Goal: Transaction & Acquisition: Book appointment/travel/reservation

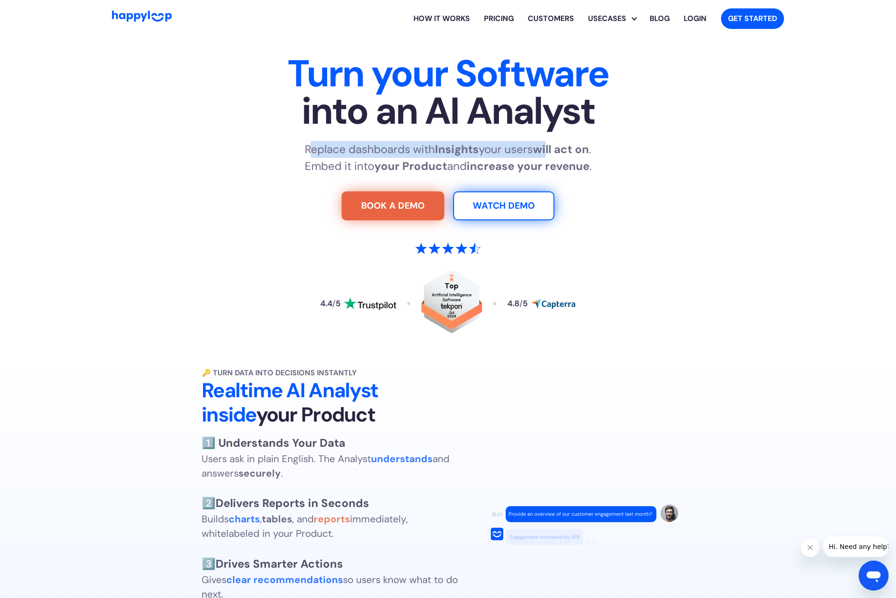
click at [658, 156] on div "Replace dashboards with Insights your users will act on . Embed it into your Pr…" at bounding box center [448, 158] width 583 height 34
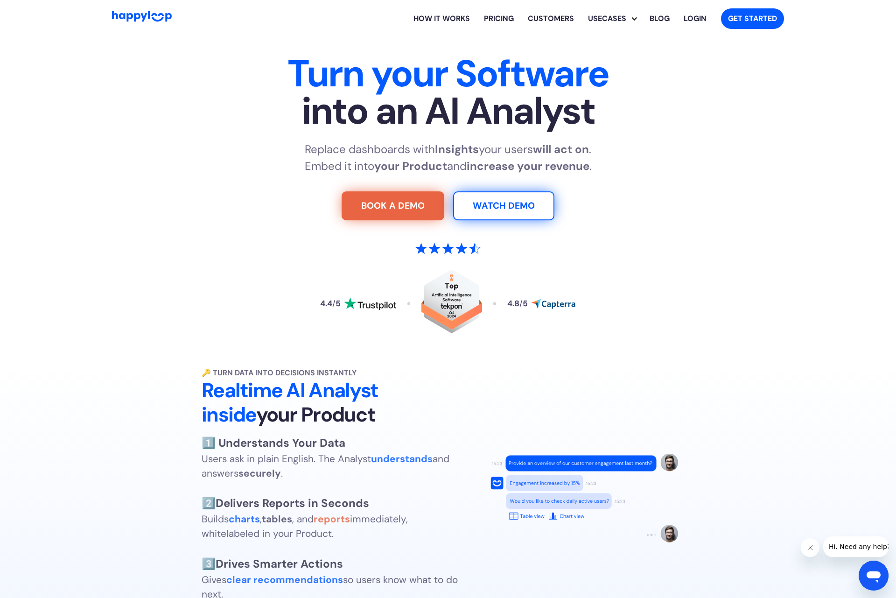
drag, startPoint x: 290, startPoint y: 155, endPoint x: 652, endPoint y: 171, distance: 362.1
click at [652, 171] on div "Replace dashboards with Insights your users will act on . Embed it into your Pr…" at bounding box center [448, 158] width 583 height 34
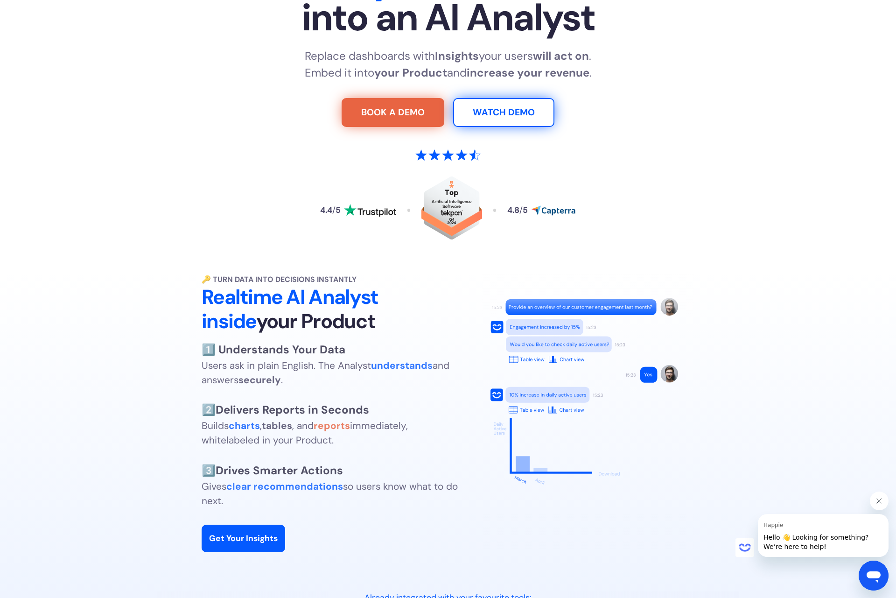
scroll to position [140, 0]
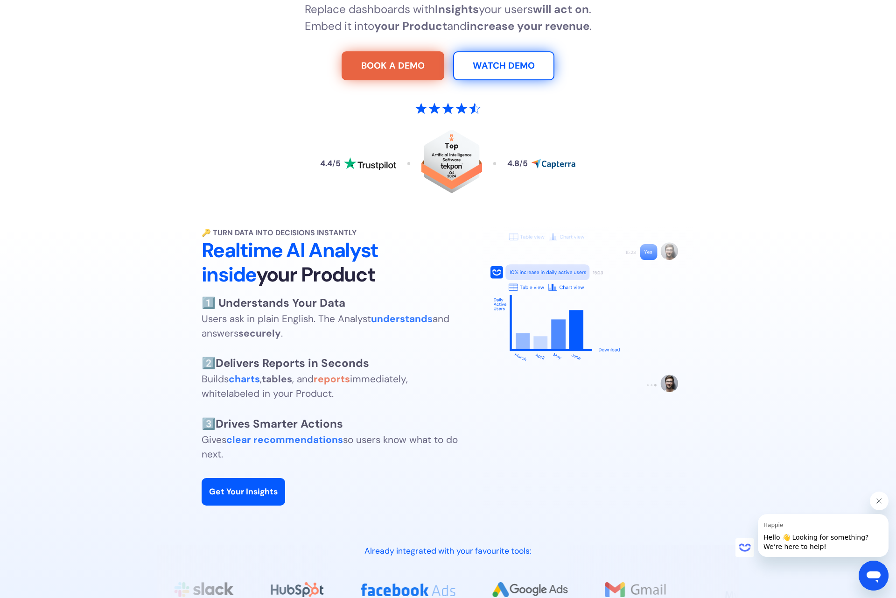
drag, startPoint x: 192, startPoint y: 250, endPoint x: 334, endPoint y: 262, distance: 142.4
click at [386, 267] on div "🔑 Turn Data into Decisions Instantly Realtime AI Analyst inside your Product 1️…" at bounding box center [448, 367] width 860 height 280
click at [386, 271] on h2 "Realtime AI Analyst inside your Product" at bounding box center [332, 263] width 261 height 49
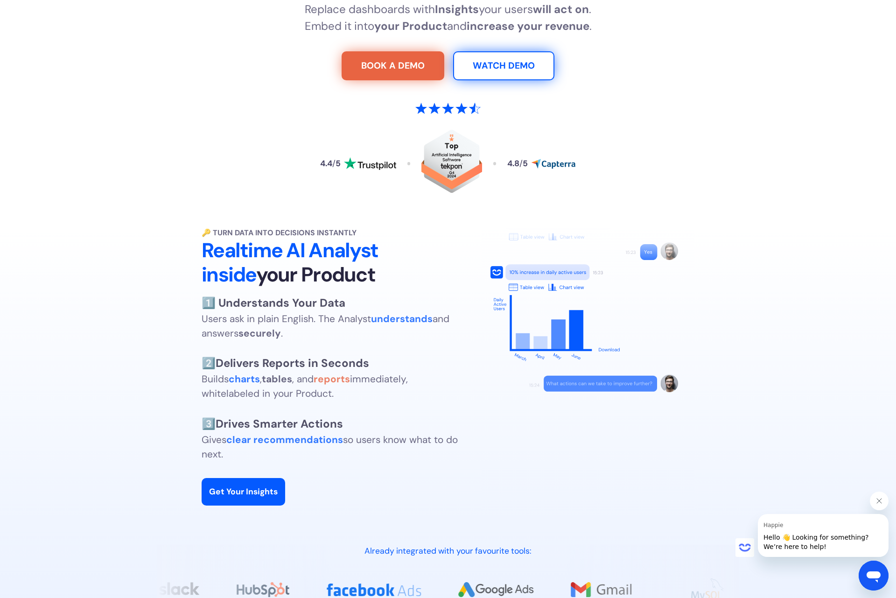
click at [77, 210] on section "Turn your Software into an AI Analyst Replace dashboards with Insights your use…" at bounding box center [448, 58] width 896 height 323
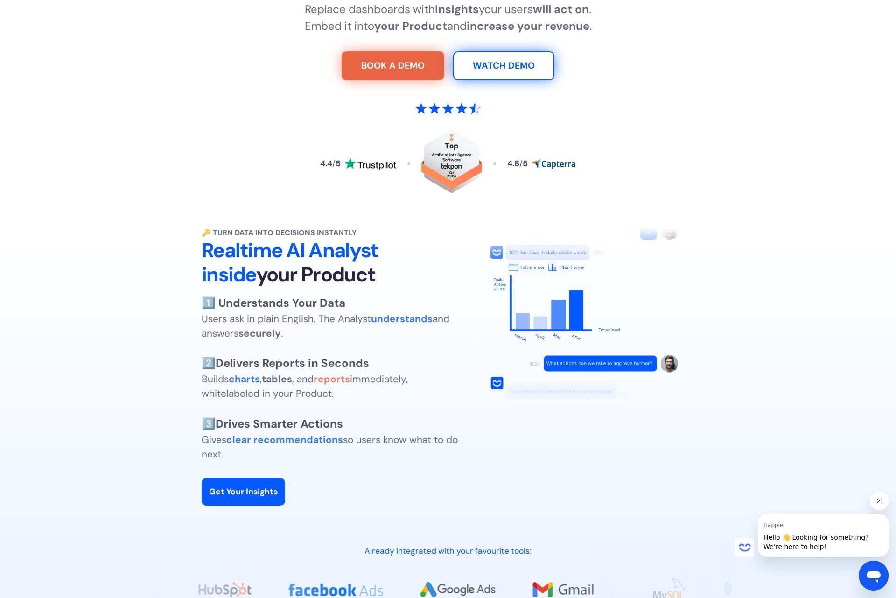
scroll to position [280, 0]
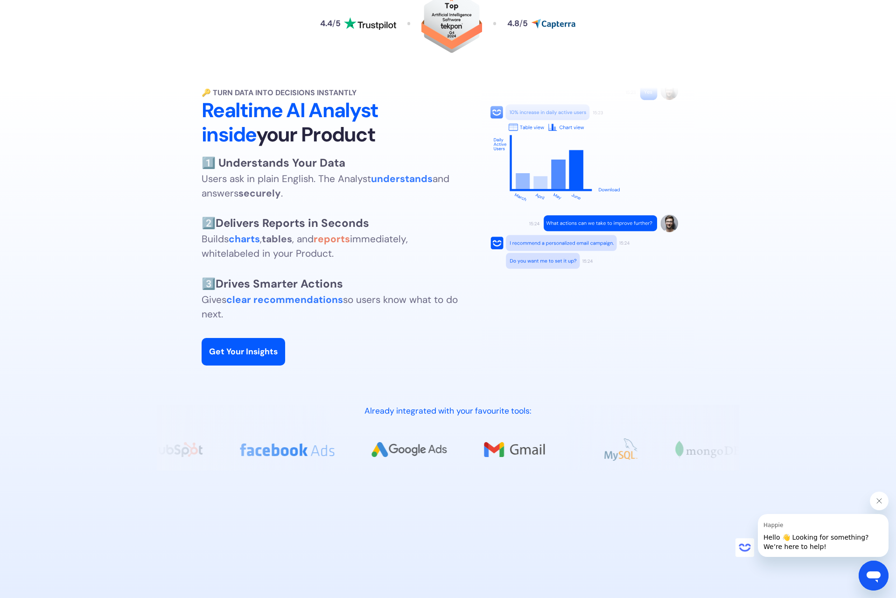
drag, startPoint x: 254, startPoint y: 186, endPoint x: 434, endPoint y: 201, distance: 180.4
click at [448, 197] on div "🔑 Turn Data into Decisions Instantly Realtime AI Analyst inside your Product 1️…" at bounding box center [448, 227] width 860 height 280
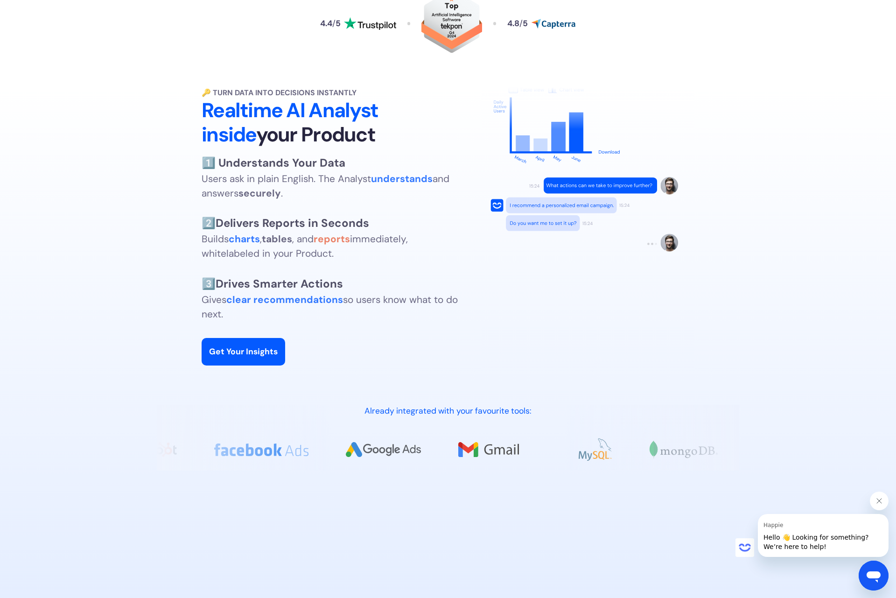
click at [116, 218] on div "🔑 Turn Data into Decisions Instantly Realtime AI Analyst inside your Product 1️…" at bounding box center [448, 227] width 860 height 280
click at [108, 232] on div "🔑 Turn Data into Decisions Instantly Realtime AI Analyst inside your Product 1️…" at bounding box center [448, 227] width 860 height 280
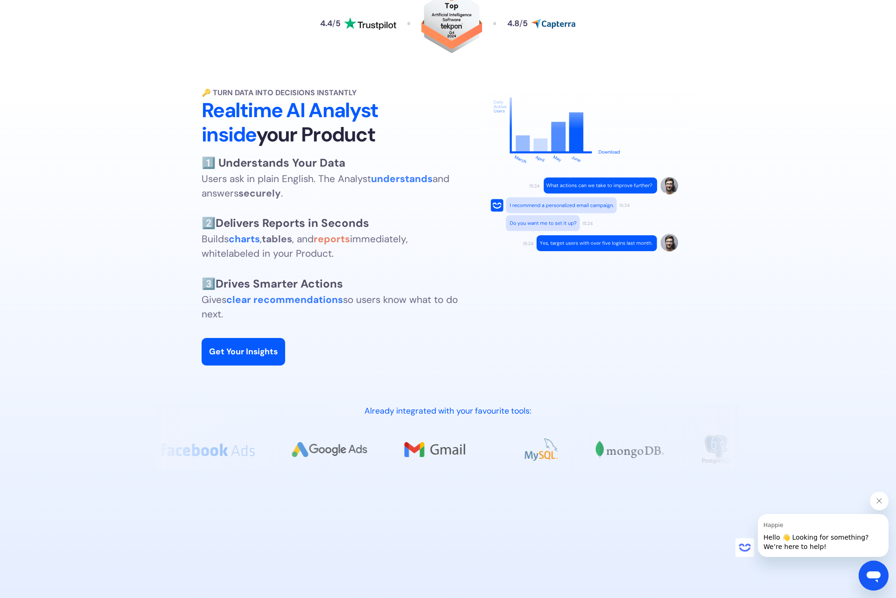
click at [392, 251] on p "1️⃣ Understands Your Data Users ask in plain English. The Analyst understands a…" at bounding box center [332, 238] width 261 height 167
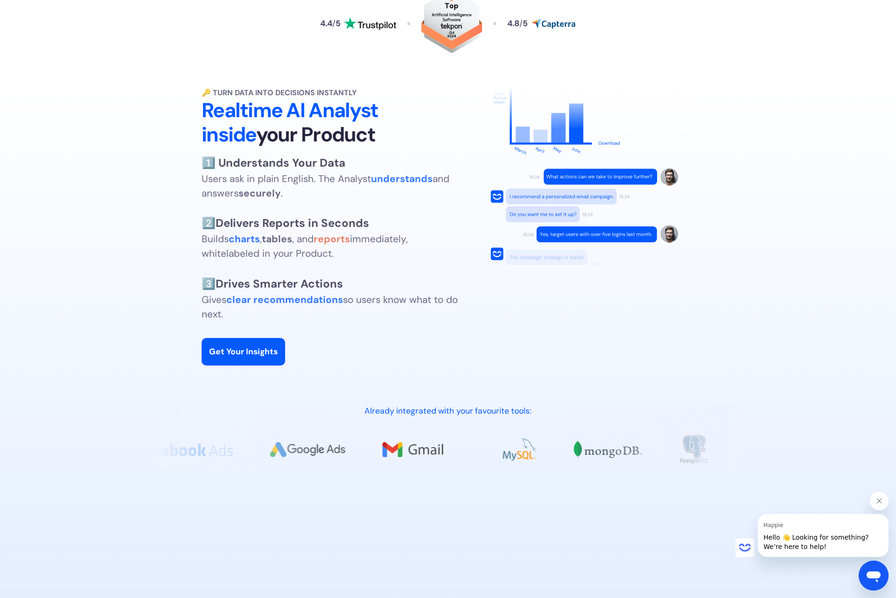
click at [173, 246] on div "🔑 Turn Data into Decisions Instantly Realtime AI Analyst inside your Product 1️…" at bounding box center [448, 227] width 860 height 280
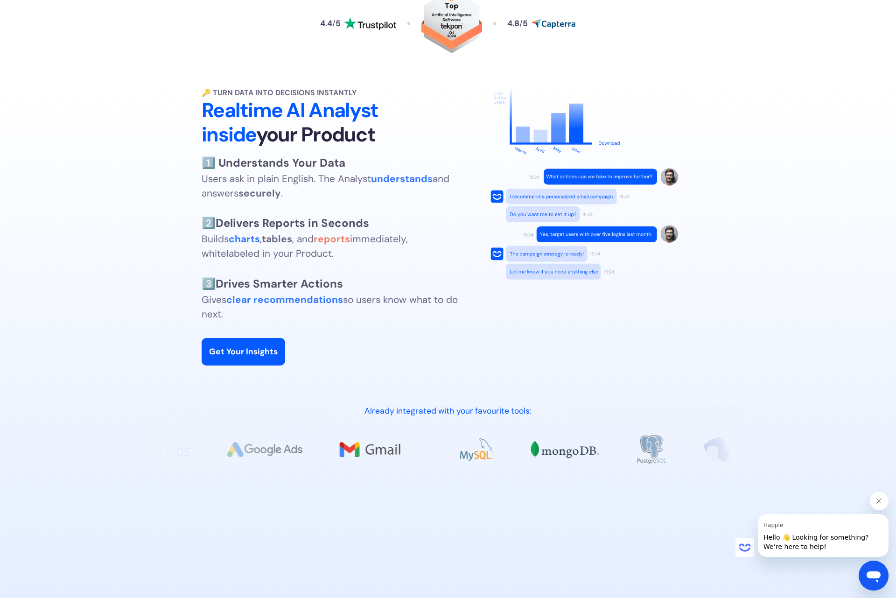
click at [135, 259] on div "🔑 Turn Data into Decisions Instantly Realtime AI Analyst inside your Product 1️…" at bounding box center [448, 227] width 860 height 280
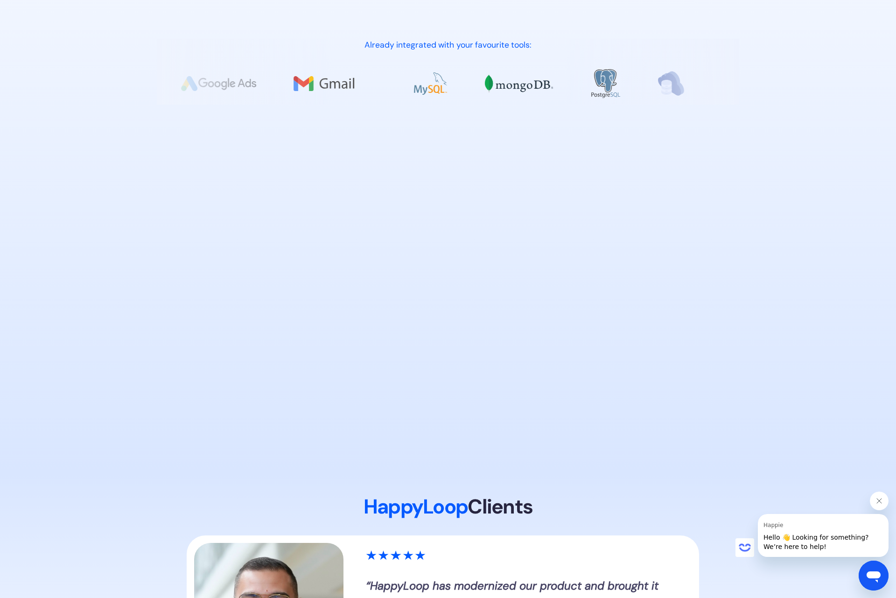
scroll to position [560, 0]
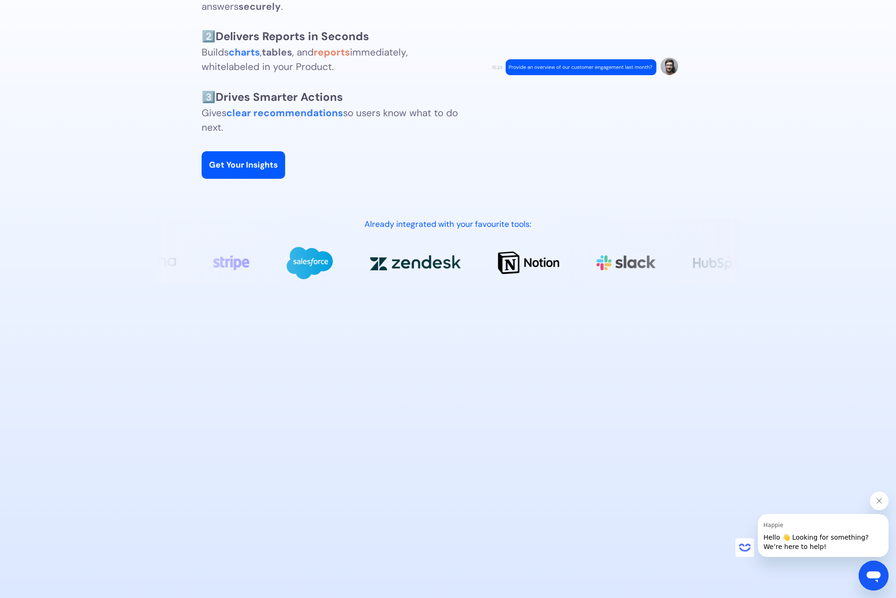
drag, startPoint x: 753, startPoint y: 53, endPoint x: 837, endPoint y: 0, distance: 98.2
click at [755, 49] on div "🔑 Turn Data into Decisions Instantly Realtime AI Analyst inside your Product 1️…" at bounding box center [448, 41] width 860 height 280
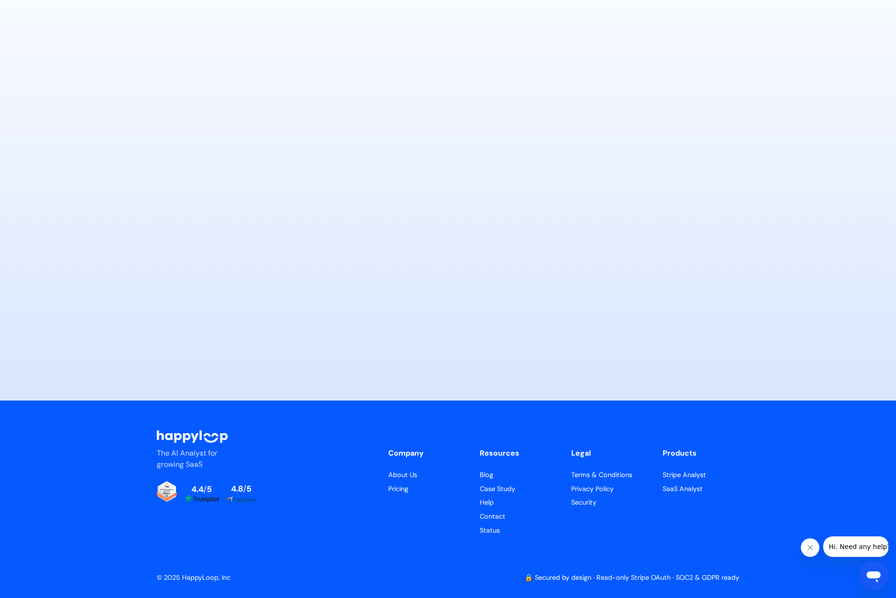
click at [713, 195] on div at bounding box center [448, 172] width 583 height 373
